Goal: Navigation & Orientation: Find specific page/section

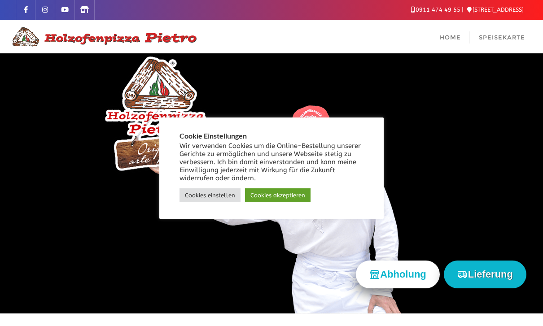
click at [253, 184] on div "Wir verwenden Cookies um die Online-Bestellung unserer Gerichte zu ermöglichen …" at bounding box center [271, 173] width 184 height 62
click at [264, 189] on link "Cookies akzeptieren" at bounding box center [278, 195] width 66 height 14
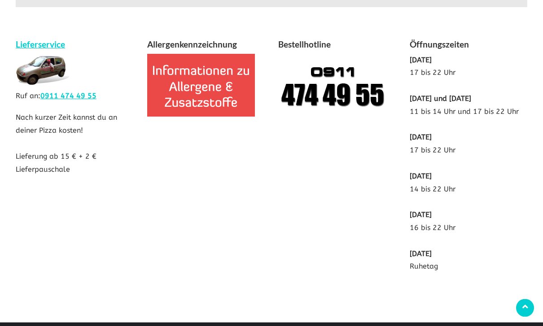
scroll to position [1728, 0]
